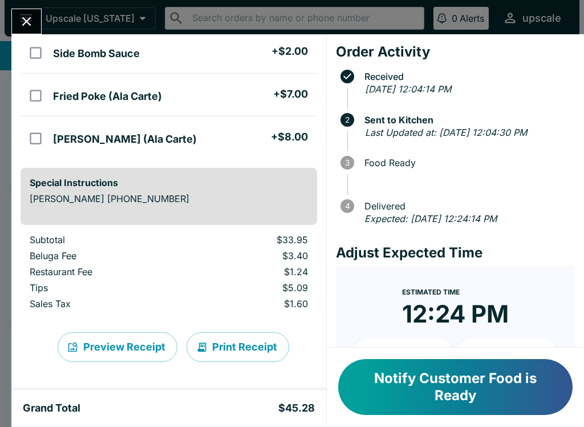
scroll to position [161, 0]
click at [256, 344] on button "Print Receipt" at bounding box center [237, 347] width 103 height 30
click at [25, 11] on button "Close" at bounding box center [26, 21] width 29 height 25
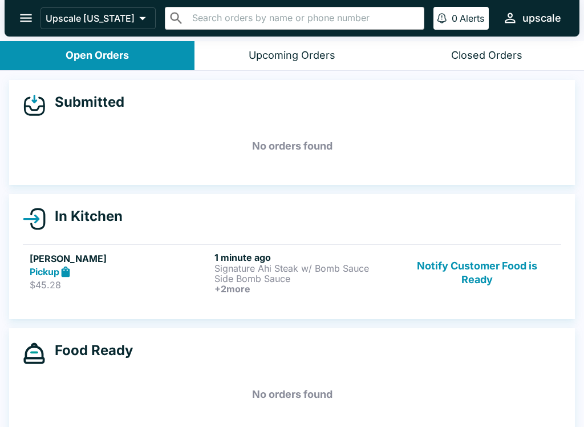
click at [371, 143] on h5 "No orders found" at bounding box center [292, 145] width 538 height 41
click at [291, 295] on link "[PERSON_NAME] Dam Pickup $45.28 1 minute ago Signature Ahi Steak w/ Bomb Sauce …" at bounding box center [292, 272] width 538 height 56
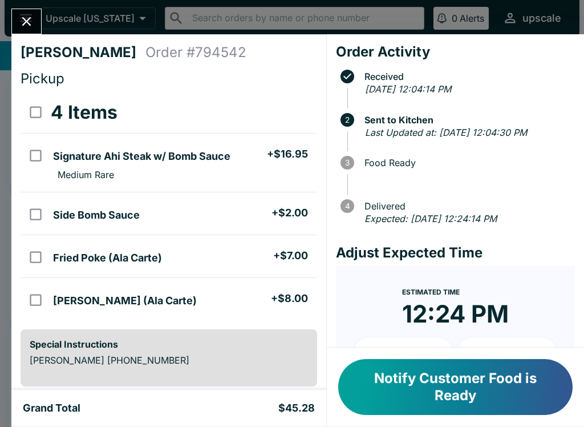
click at [27, 19] on icon "Close" at bounding box center [26, 21] width 15 height 15
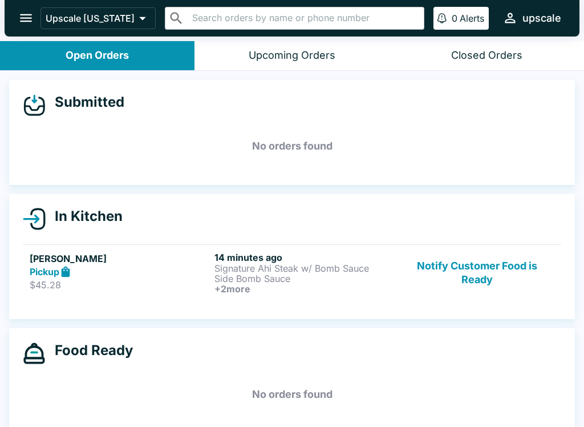
click at [141, 275] on div "Pickup" at bounding box center [120, 271] width 180 height 13
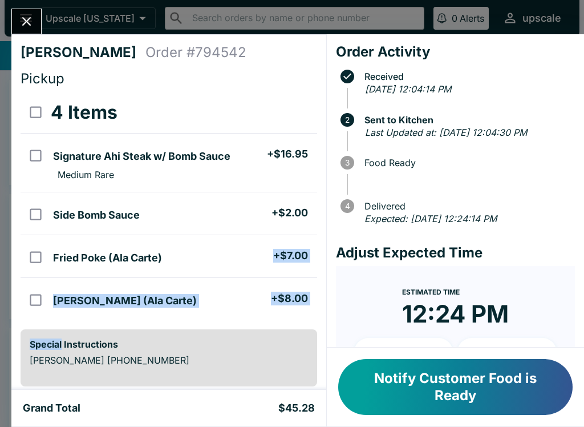
click at [439, 140] on div "Last Updated at: [DATE] 12:04:30 PM" at bounding box center [467, 132] width 205 height 15
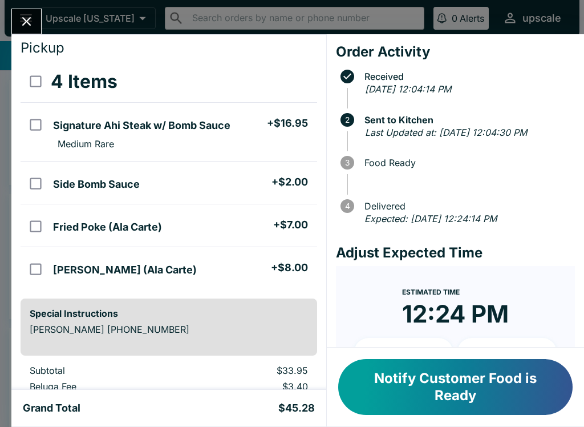
scroll to position [29, 0]
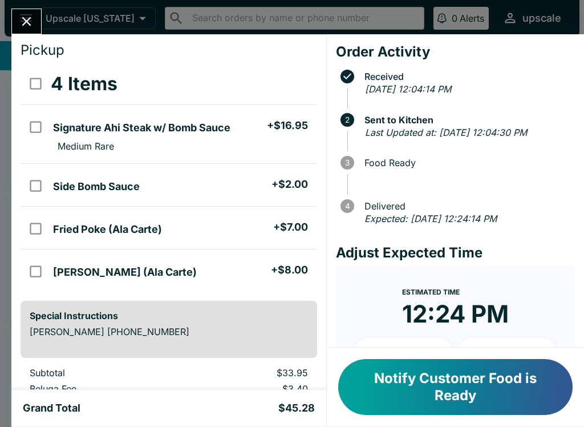
click at [18, 26] on button "Close" at bounding box center [26, 21] width 29 height 25
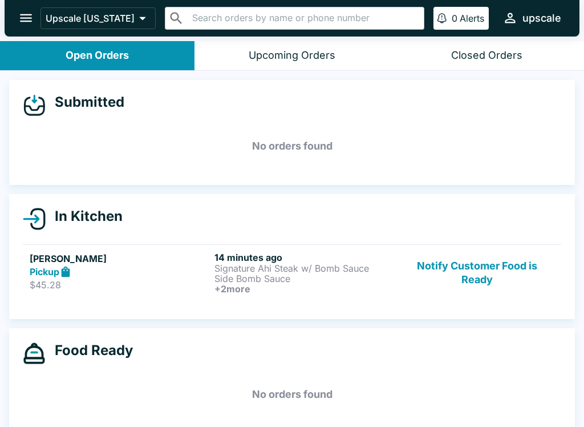
click at [302, 312] on div "In Kitchen [PERSON_NAME] Dam Pickup $45.28 14 minutes ago Signature Ahi Steak w…" at bounding box center [292, 256] width 566 height 125
click at [277, 288] on h6 "+ 2 more" at bounding box center [304, 288] width 180 height 10
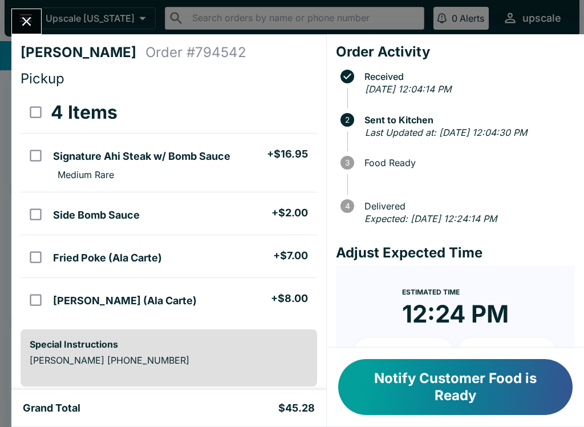
click at [23, 15] on icon "Close" at bounding box center [26, 21] width 15 height 15
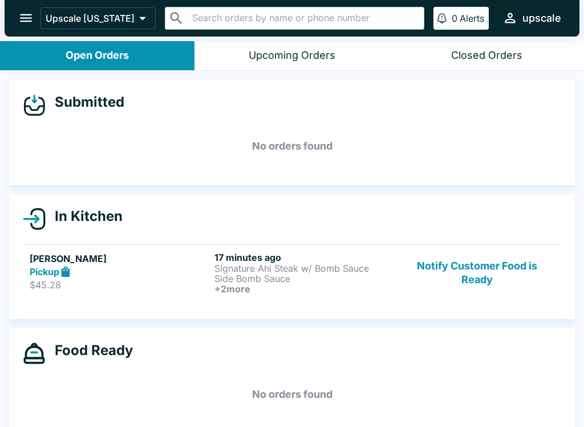
click at [104, 261] on h5 "[PERSON_NAME]" at bounding box center [120, 259] width 180 height 14
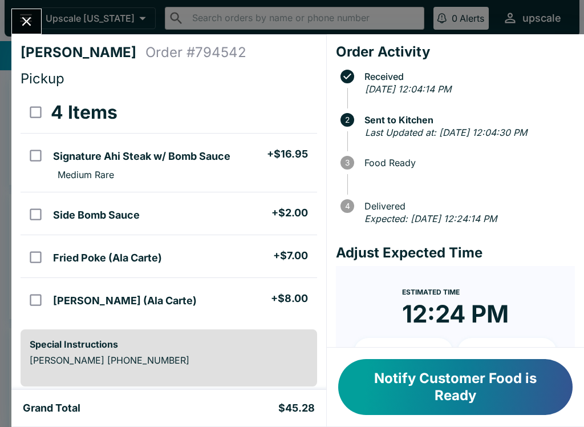
click at [510, 387] on button "Notify Customer Food is Ready" at bounding box center [455, 387] width 234 height 56
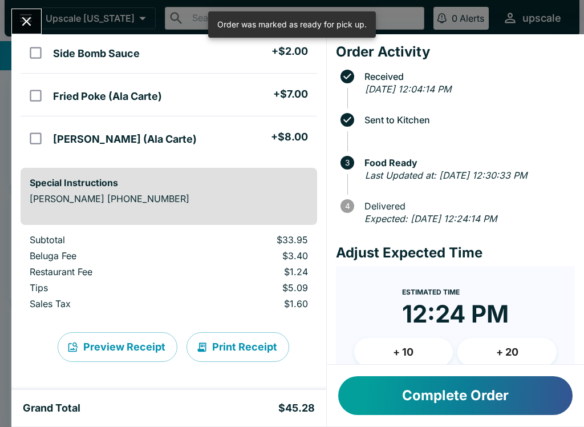
scroll to position [161, 0]
click at [21, 15] on icon "Close" at bounding box center [26, 21] width 15 height 15
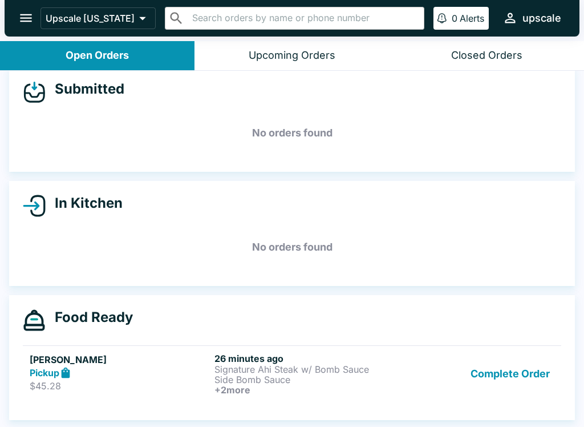
scroll to position [13, 0]
click at [524, 377] on button "Complete Order" at bounding box center [510, 373] width 88 height 42
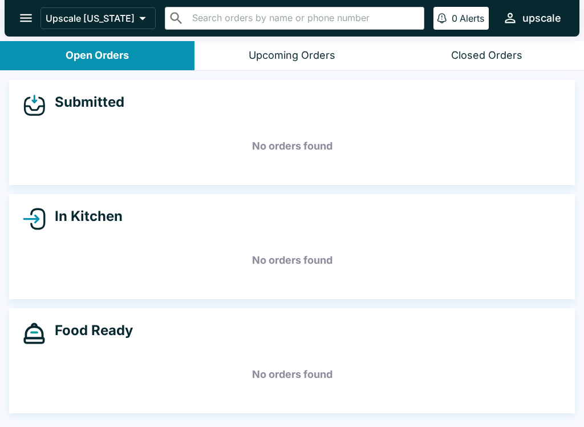
scroll to position [0, 0]
